Goal: Register for event/course

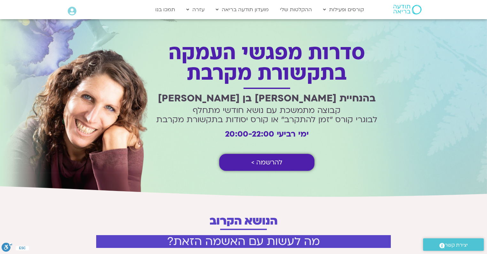
click at [270, 160] on span "להרשמה >" at bounding box center [266, 161] width 31 height 7
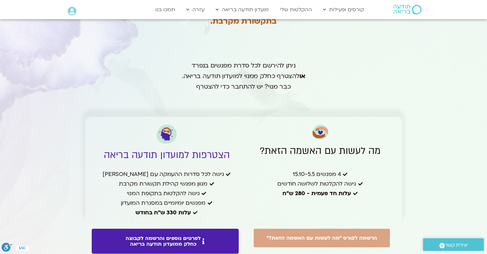
scroll to position [1318, 0]
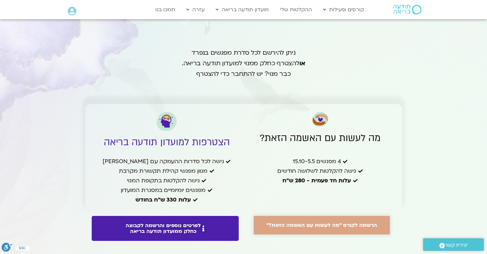
click at [318, 223] on span "הרשמה לקורס "מה לעשות עם האשמה הזאת?"" at bounding box center [321, 225] width 111 height 6
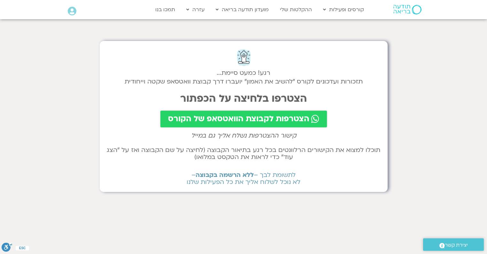
click at [272, 120] on span "הצטרפות לקבוצת הוואטסאפ של הקורס" at bounding box center [238, 118] width 141 height 9
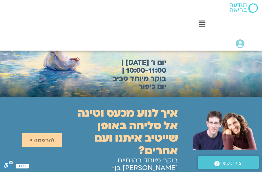
scroll to position [51, 0]
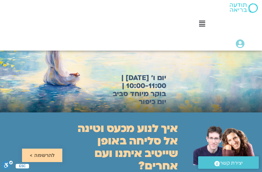
click at [47, 152] on span "להרשמה >" at bounding box center [42, 155] width 25 height 6
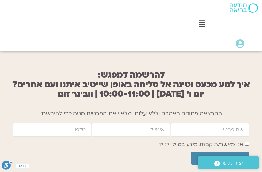
scroll to position [644, 0]
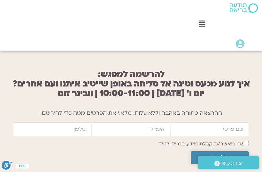
click at [229, 154] on span "שליחה" at bounding box center [220, 157] width 20 height 7
click at [198, 108] on div "ההרצאה פתוחה באהבה וללא עלות. מלא.י את הפרטים מטה כדי להירשם:" at bounding box center [131, 115] width 262 height 14
click at [231, 122] on input "firstname" at bounding box center [210, 129] width 78 height 14
type input "יגאל צמח"
type input "zyigal233@outlook.com"
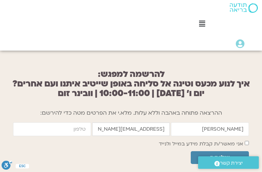
type input "0529427525"
click at [222, 154] on span "שליחה" at bounding box center [220, 157] width 20 height 7
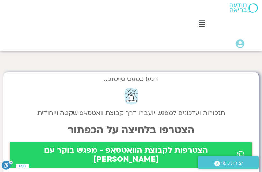
click at [185, 149] on span "הצטרפות לקבוצת הוואטסאפ - מפגש בוקר עם [PERSON_NAME]" at bounding box center [125, 155] width 217 height 18
